Goal: Transaction & Acquisition: Purchase product/service

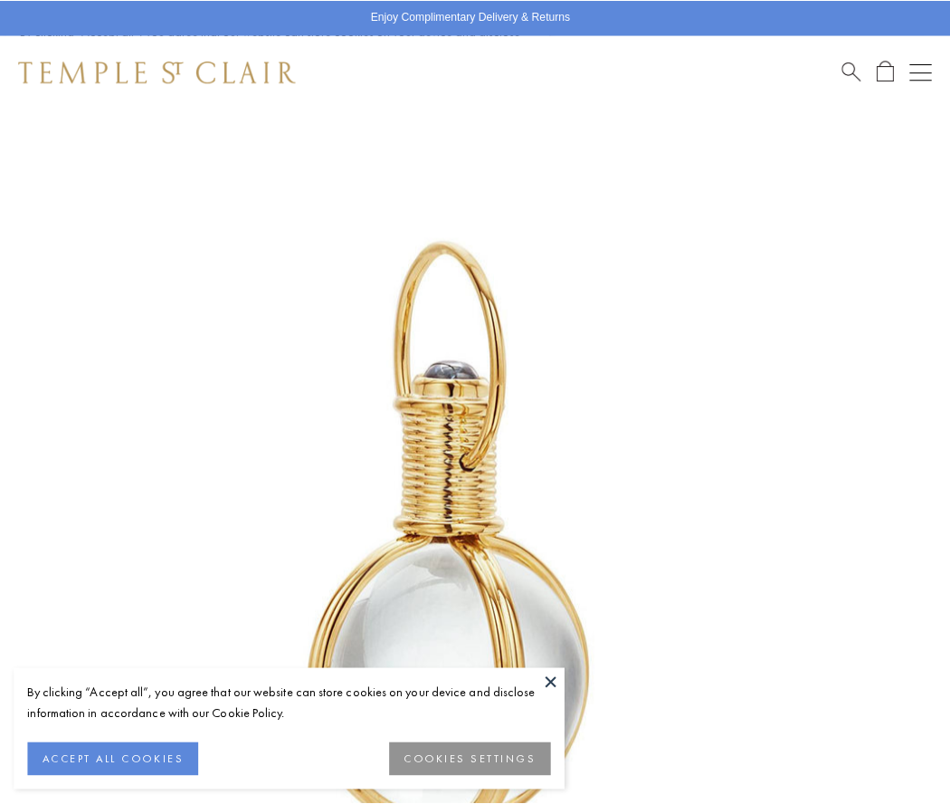
scroll to position [469, 0]
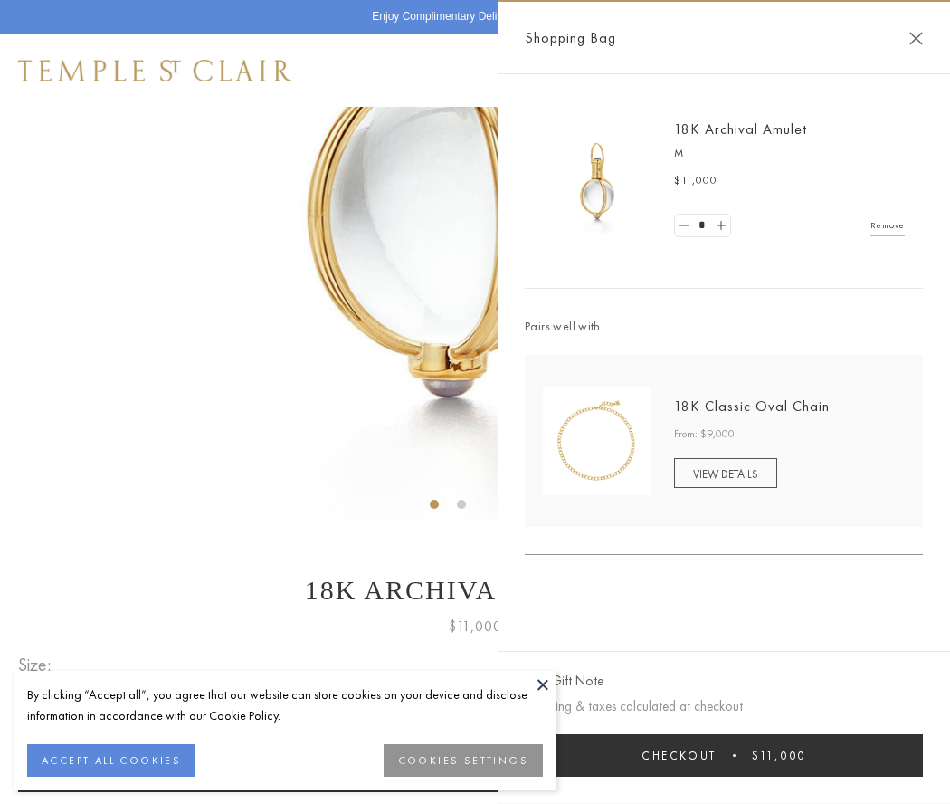
click at [724, 755] on button "Checkout $11,000" at bounding box center [724, 755] width 398 height 43
